Goal: Information Seeking & Learning: Learn about a topic

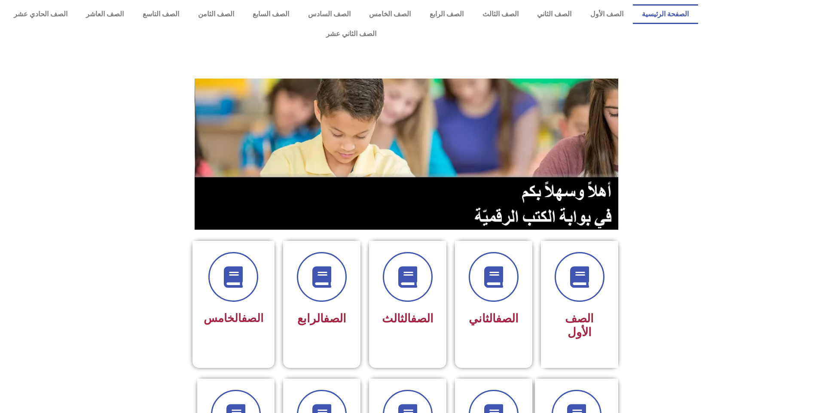
click at [320, 267] on icon at bounding box center [321, 276] width 21 height 21
click at [406, 266] on icon at bounding box center [408, 278] width 24 height 24
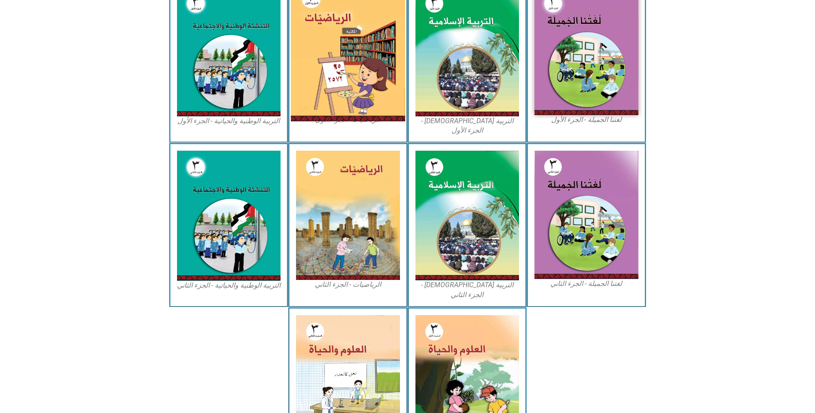
scroll to position [335, 0]
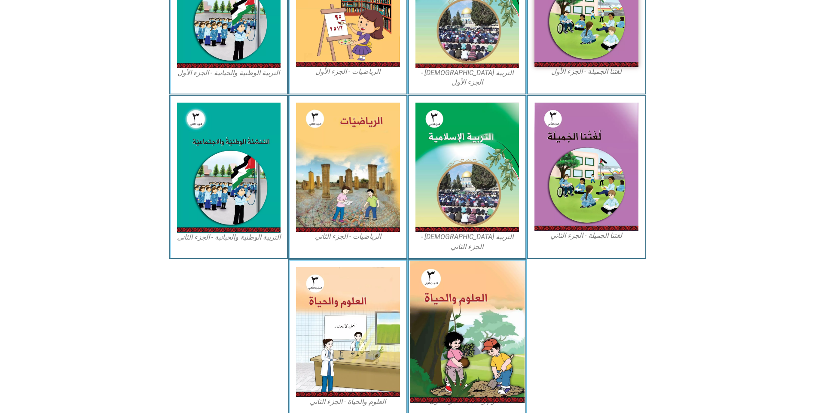
click at [483, 290] on img at bounding box center [467, 332] width 114 height 142
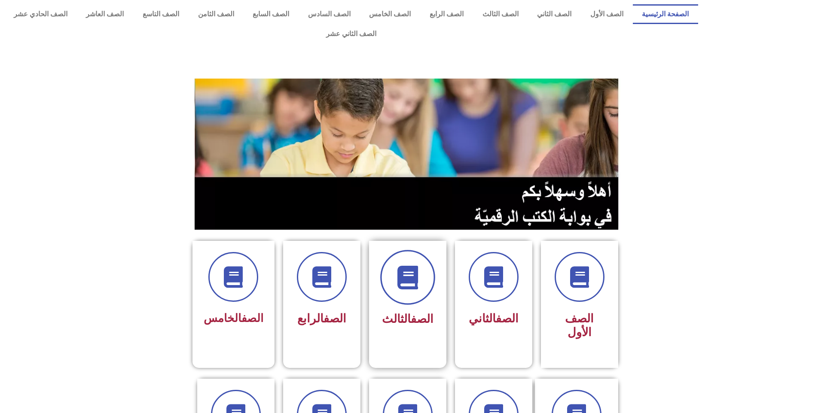
click at [405, 266] on icon at bounding box center [408, 278] width 24 height 24
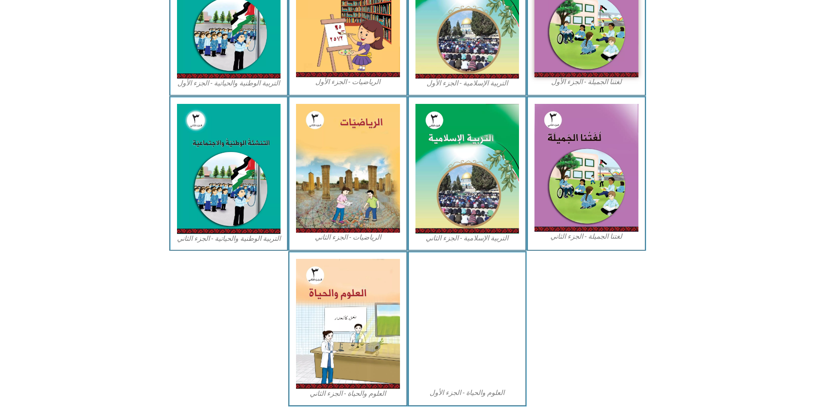
scroll to position [335, 0]
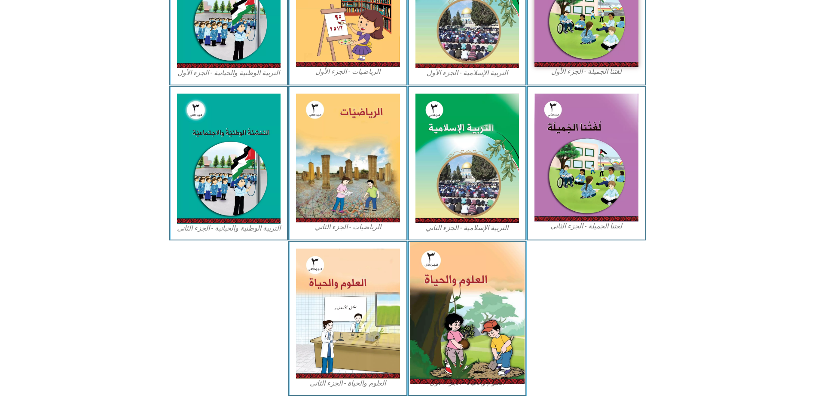
click at [474, 332] on img at bounding box center [467, 313] width 114 height 142
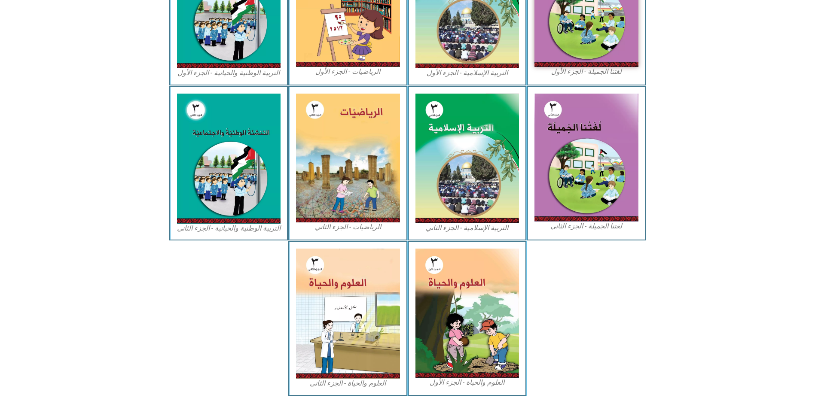
click at [730, 100] on icon at bounding box center [408, 127] width 816 height 82
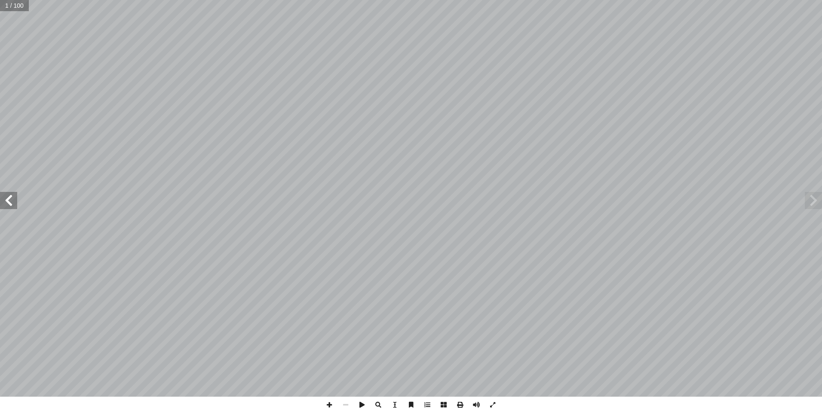
click at [13, 206] on span at bounding box center [8, 200] width 17 height 17
click at [12, 205] on span at bounding box center [8, 200] width 17 height 17
click at [15, 203] on span at bounding box center [8, 200] width 17 height 17
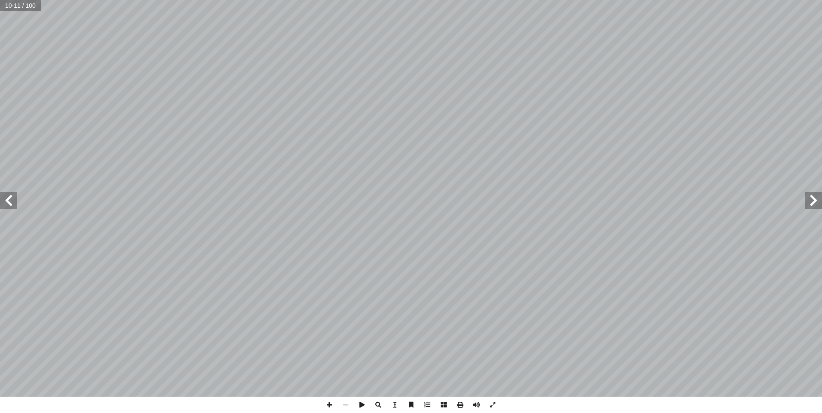
click at [812, 200] on span at bounding box center [812, 200] width 17 height 17
click at [13, 200] on span at bounding box center [8, 200] width 17 height 17
click at [15, 204] on span at bounding box center [8, 200] width 17 height 17
click at [15, 206] on span at bounding box center [8, 200] width 17 height 17
